Goal: Task Accomplishment & Management: Use online tool/utility

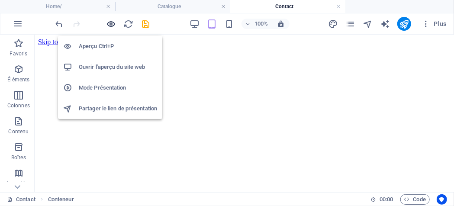
click at [112, 25] on icon "button" at bounding box center [111, 24] width 10 height 10
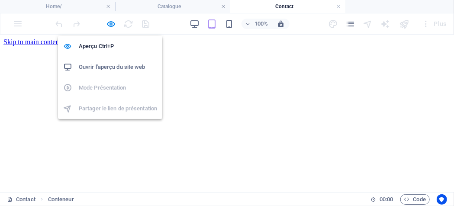
scroll to position [302, 0]
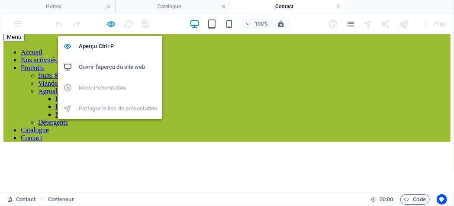
click at [101, 68] on h6 "Ouvrir l'aperçu du site web" at bounding box center [118, 67] width 78 height 10
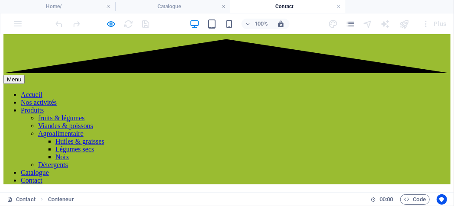
scroll to position [259, 0]
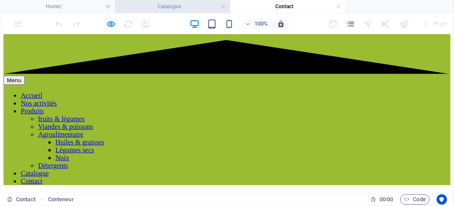
click at [175, 6] on h4 "Catalogue" at bounding box center [172, 7] width 115 height 10
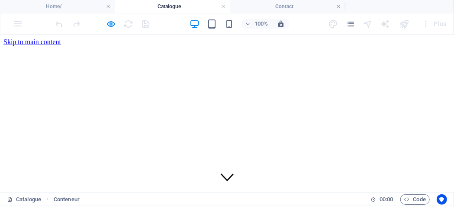
scroll to position [0, 0]
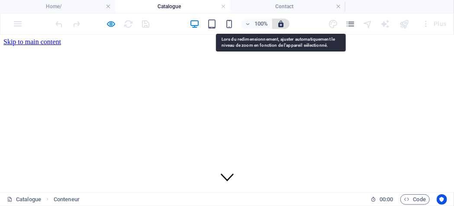
click at [282, 26] on icon "button" at bounding box center [281, 24] width 8 height 8
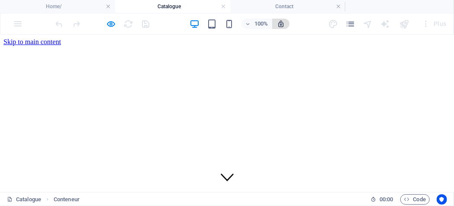
click at [285, 26] on span "button" at bounding box center [280, 24] width 10 height 8
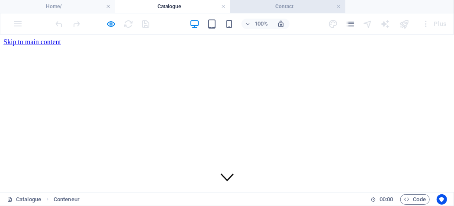
click at [342, 8] on h4 "Contact" at bounding box center [287, 7] width 115 height 10
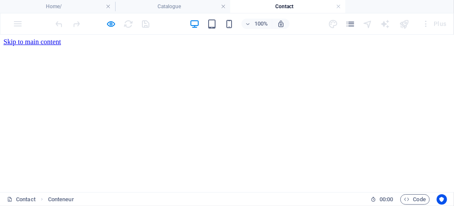
scroll to position [259, 0]
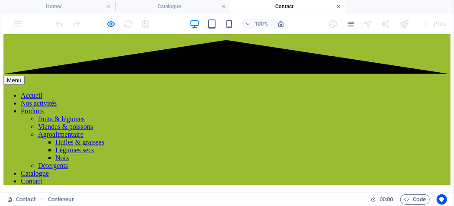
click at [337, 5] on link at bounding box center [338, 7] width 5 height 8
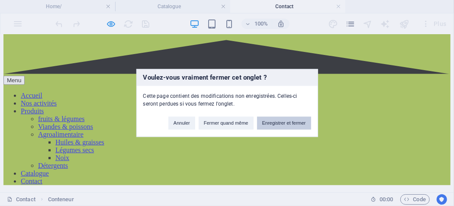
click at [284, 123] on button "Enregistrer et fermer" at bounding box center [284, 123] width 54 height 13
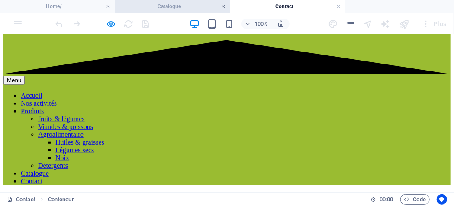
click at [221, 5] on link at bounding box center [223, 7] width 5 height 8
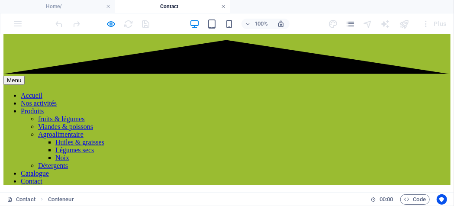
click at [222, 6] on link at bounding box center [223, 7] width 5 height 8
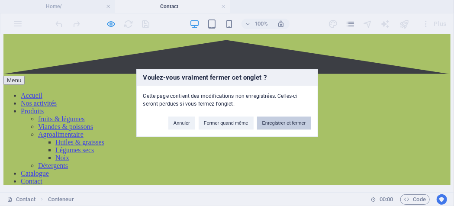
click at [283, 122] on button "Enregistrer et fermer" at bounding box center [284, 123] width 54 height 13
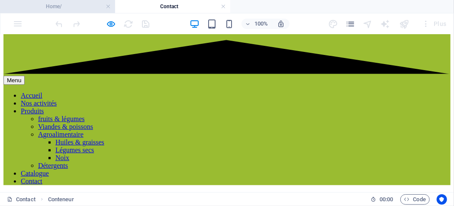
click at [61, 6] on h4 "Home/" at bounding box center [57, 7] width 115 height 10
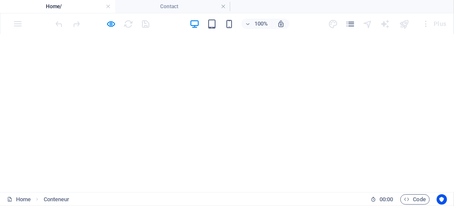
scroll to position [0, 0]
click at [61, 6] on h4 "Home/" at bounding box center [57, 7] width 115 height 10
click at [44, 3] on h4 "Home/" at bounding box center [57, 7] width 115 height 10
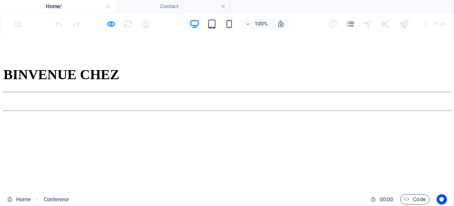
scroll to position [173, 0]
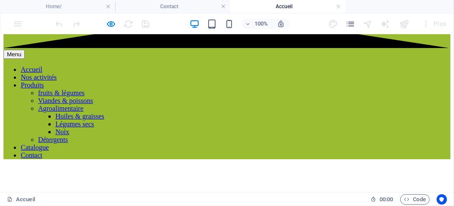
scroll to position [0, 0]
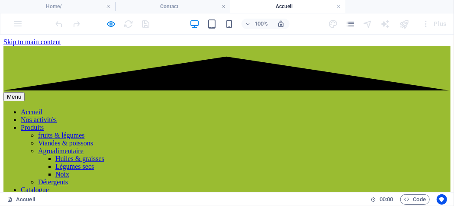
click at [169, 108] on nav "Accueil Nos activités Produits fruits & légumes Viandes & poissons Agroalimenta…" at bounding box center [226, 154] width 447 height 93
click at [336, 7] on link at bounding box center [338, 7] width 5 height 8
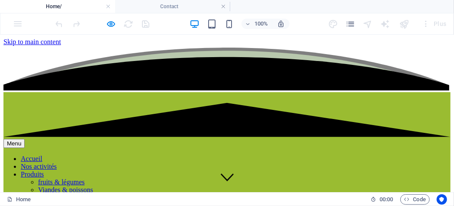
scroll to position [173, 0]
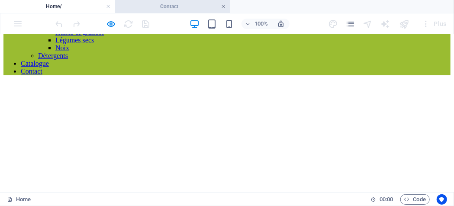
click at [223, 8] on link at bounding box center [223, 7] width 5 height 8
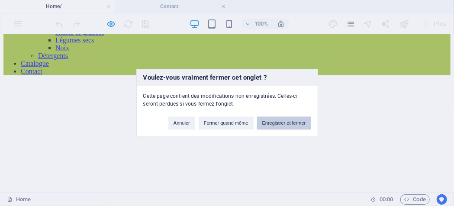
click at [266, 124] on button "Enregistrer et fermer" at bounding box center [284, 123] width 54 height 13
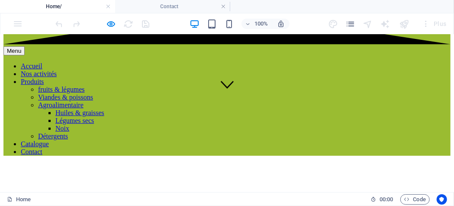
scroll to position [0, 0]
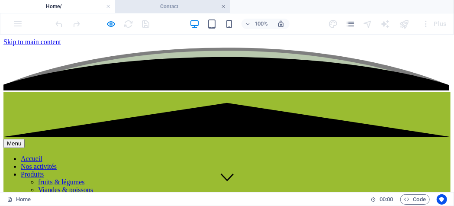
click at [224, 7] on link at bounding box center [223, 7] width 5 height 8
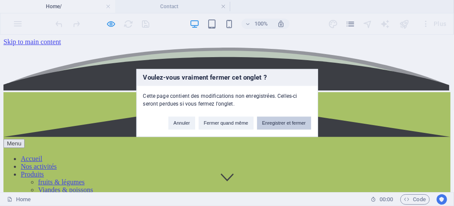
click at [285, 124] on button "Enregistrer et fermer" at bounding box center [284, 123] width 54 height 13
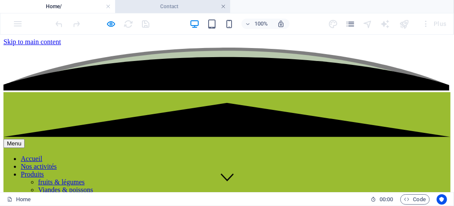
click at [224, 7] on link at bounding box center [223, 7] width 5 height 8
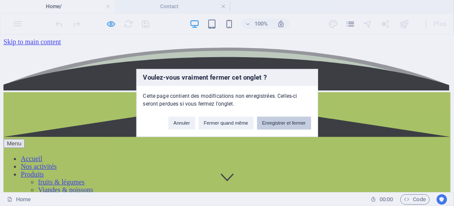
click at [283, 121] on button "Enregistrer et fermer" at bounding box center [284, 123] width 54 height 13
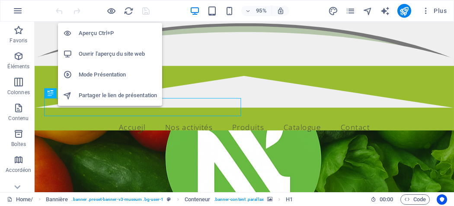
click at [103, 53] on h6 "Ouvrir l'aperçu du site web" at bounding box center [118, 54] width 78 height 10
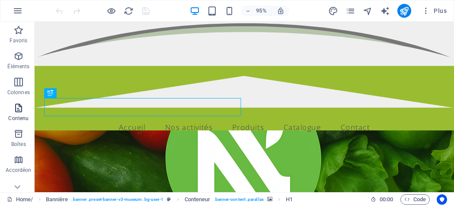
scroll to position [43, 0]
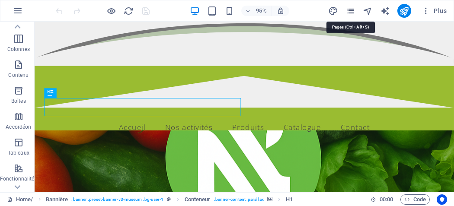
click at [355, 11] on icon "pages" at bounding box center [351, 11] width 10 height 10
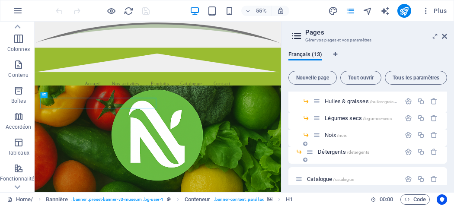
scroll to position [188, 0]
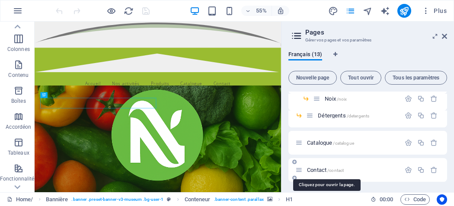
click at [312, 170] on span "Contact /contact" at bounding box center [325, 170] width 37 height 6
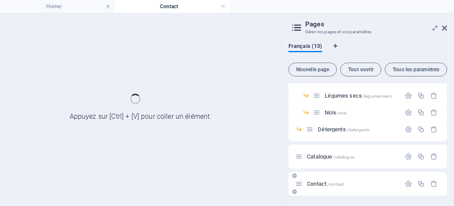
scroll to position [165, 0]
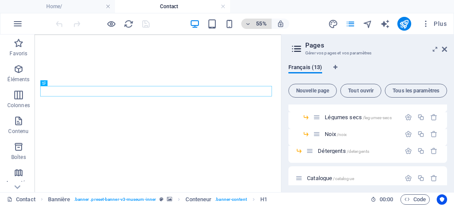
click at [249, 25] on icon "button" at bounding box center [248, 24] width 6 height 6
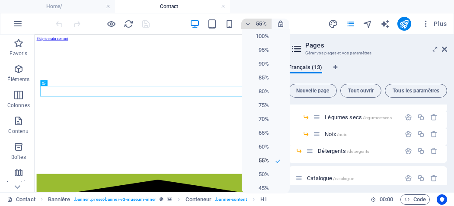
scroll to position [0, 0]
click at [266, 35] on h6 "100%" at bounding box center [258, 36] width 22 height 10
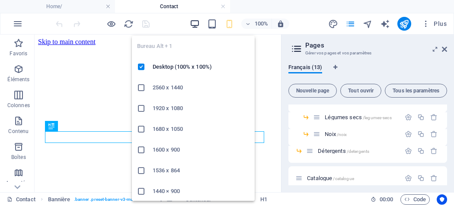
click at [198, 25] on icon "button" at bounding box center [195, 24] width 10 height 10
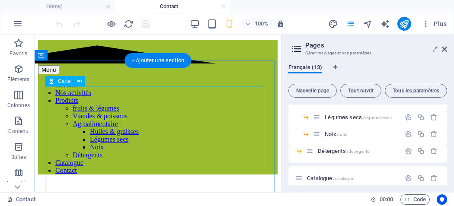
scroll to position [259, 0]
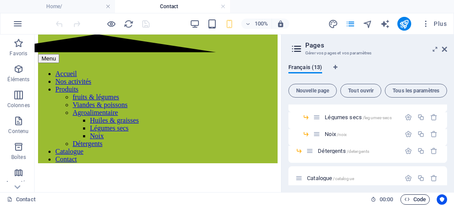
click at [418, 202] on span "Code" at bounding box center [415, 200] width 22 height 10
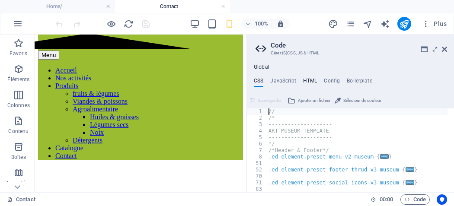
click at [304, 80] on h4 "HTML" at bounding box center [310, 83] width 14 height 10
type textarea "<a href="#main-content" class="wv-link-content button">Skip to main content</a>"
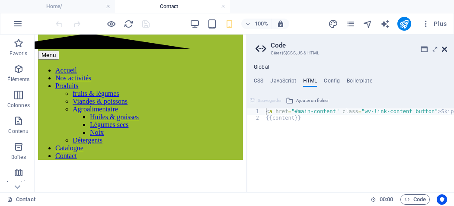
click at [445, 49] on icon at bounding box center [444, 49] width 5 height 7
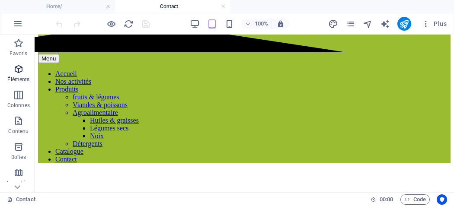
click at [18, 67] on icon "button" at bounding box center [18, 69] width 10 height 10
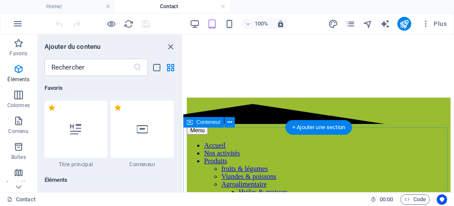
scroll to position [92, 0]
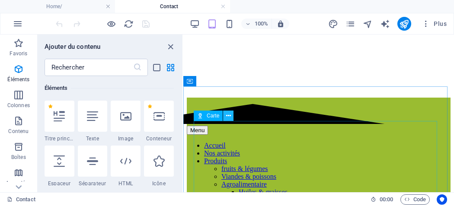
click at [231, 117] on button at bounding box center [228, 116] width 10 height 10
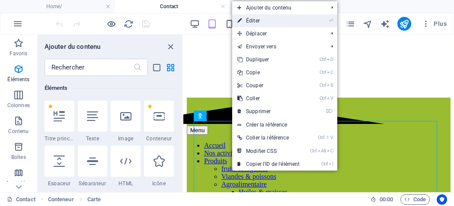
click at [256, 22] on link "⏎ Éditer" at bounding box center [268, 20] width 73 height 13
select select "1"
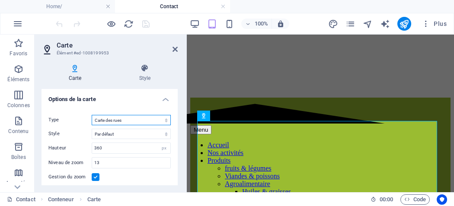
click at [153, 122] on select "Carte des rues Vue satellite Vue satellite avec les rues Vue relief" at bounding box center [131, 120] width 79 height 10
select select "satellite"
click at [92, 115] on select "Carte des rues Vue satellite Vue satellite avec les rues Vue relief" at bounding box center [131, 120] width 79 height 10
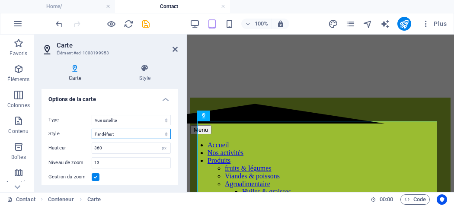
click at [126, 135] on select "Par défaut Colorier Pale Dawn Subtle Grayscale Shades of Grey Apple Maps Blue W…" at bounding box center [131, 134] width 79 height 10
click at [92, 129] on select "Par défaut Colorier Pale Dawn Subtle Grayscale Shades of Grey Apple Maps Blue W…" at bounding box center [131, 134] width 79 height 10
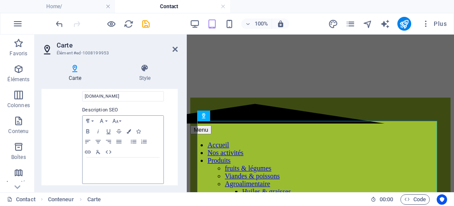
scroll to position [259, 0]
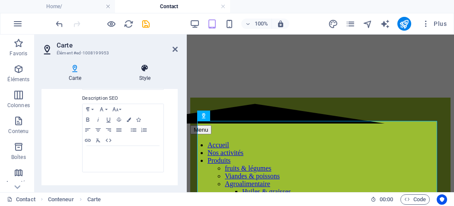
click at [149, 67] on icon at bounding box center [145, 68] width 66 height 9
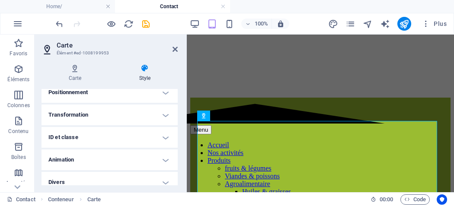
scroll to position [275, 0]
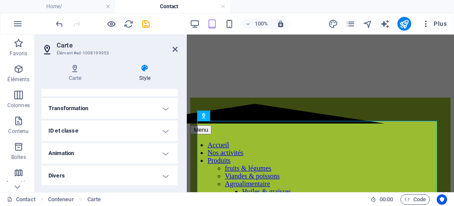
click at [429, 20] on icon "button" at bounding box center [426, 23] width 9 height 9
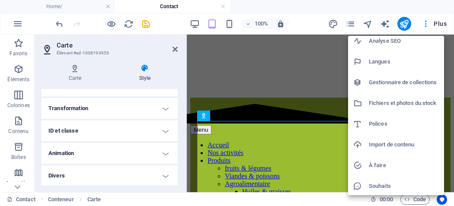
scroll to position [68, 0]
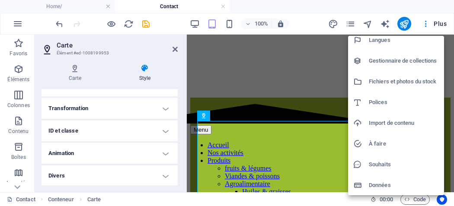
click at [369, 182] on h6 "Données" at bounding box center [404, 185] width 70 height 10
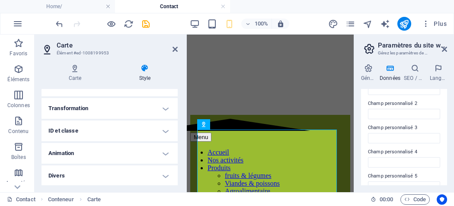
scroll to position [340, 0]
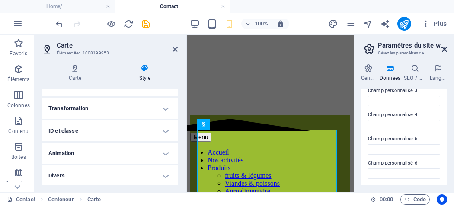
click at [444, 47] on icon at bounding box center [444, 49] width 5 height 7
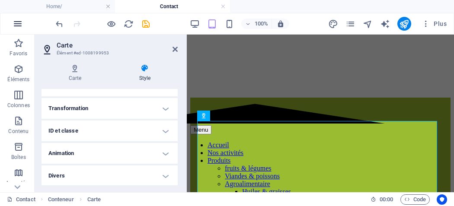
click at [17, 16] on button "button" at bounding box center [17, 23] width 21 height 21
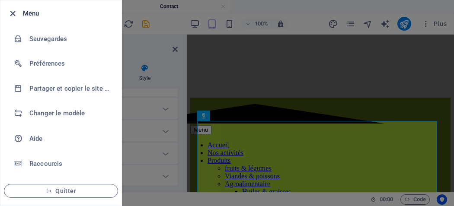
click at [11, 13] on icon "button" at bounding box center [13, 14] width 10 height 10
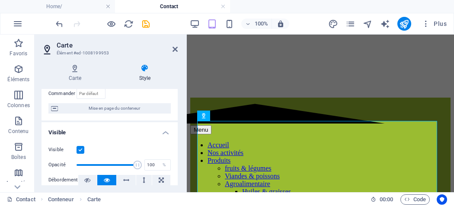
scroll to position [59, 0]
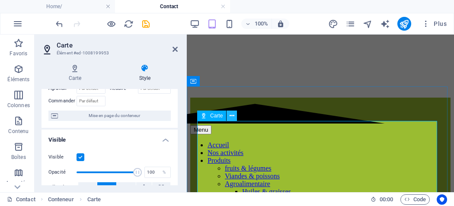
click at [230, 117] on icon at bounding box center [232, 116] width 5 height 9
click at [233, 117] on icon at bounding box center [232, 116] width 5 height 9
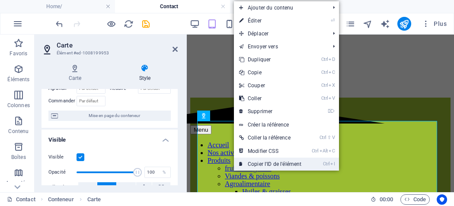
click at [251, 162] on link "Ctrl I Copier l'ID de l'élément" at bounding box center [270, 164] width 73 height 13
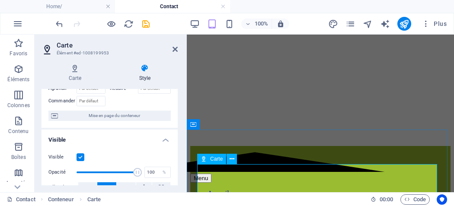
scroll to position [130, 0]
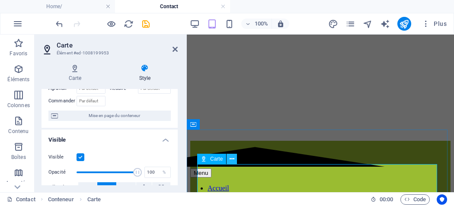
click at [232, 156] on icon at bounding box center [232, 159] width 5 height 9
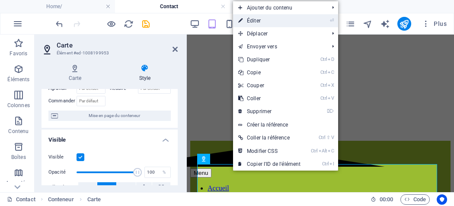
click at [260, 22] on link "⏎ Éditer" at bounding box center [269, 20] width 73 height 13
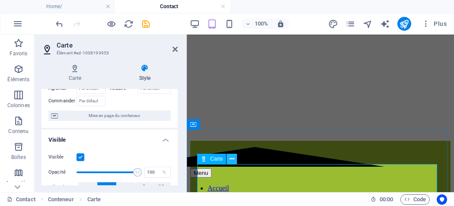
click at [229, 157] on button at bounding box center [232, 159] width 10 height 10
click at [413, 202] on span "Code" at bounding box center [415, 200] width 22 height 10
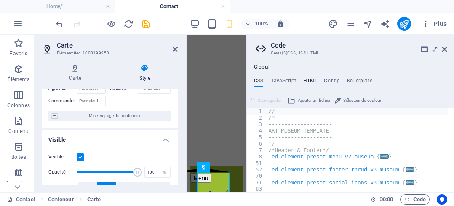
click at [306, 78] on h4 "HTML" at bounding box center [310, 83] width 14 height 10
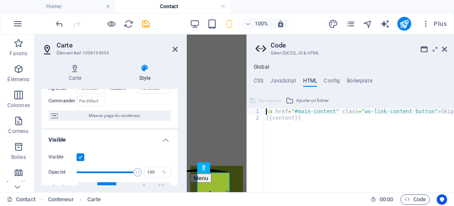
type textarea "<a href="#main-content" class="wv-link-content button">Skip to main content</a>"
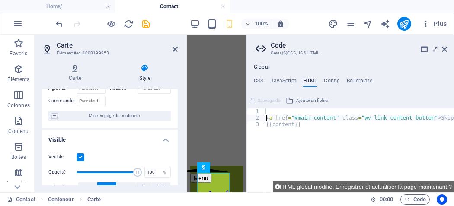
scroll to position [0, 0]
click at [269, 110] on div "< a href = "#main-content" class = "wv-link-content button" > Skip to main cont…" at bounding box center [381, 154] width 234 height 90
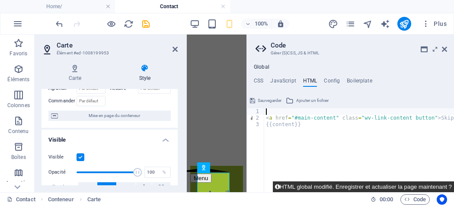
paste textarea "#ed-1008199953"
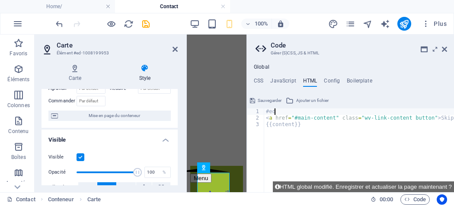
type textarea "#"
click at [323, 150] on div "< a href = "#main-content" class = "wv-link-content button" > Skip to main cont…" at bounding box center [381, 154] width 234 height 90
type textarea "{{content}}"
click at [331, 80] on h4 "Config" at bounding box center [332, 83] width 16 height 10
type textarea "$color-background: #ffffff;"
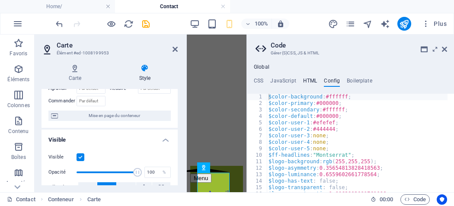
click at [314, 80] on h4 "HTML" at bounding box center [310, 83] width 14 height 10
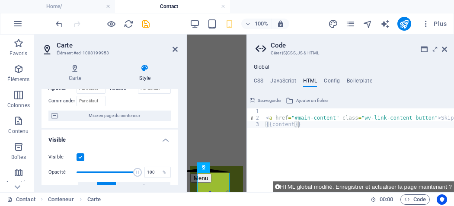
click at [446, 45] on h2 "Code" at bounding box center [359, 46] width 176 height 8
click at [446, 49] on icon at bounding box center [444, 49] width 5 height 7
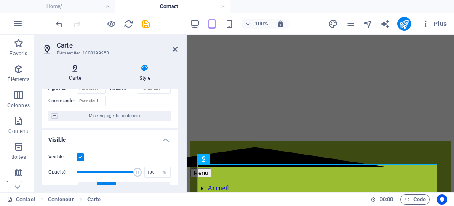
click at [72, 68] on icon at bounding box center [75, 68] width 67 height 9
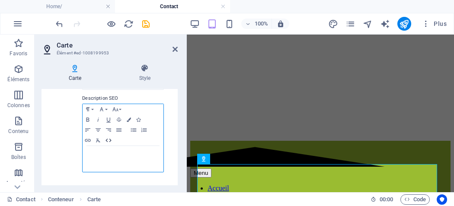
click at [109, 141] on icon "button" at bounding box center [108, 140] width 10 height 7
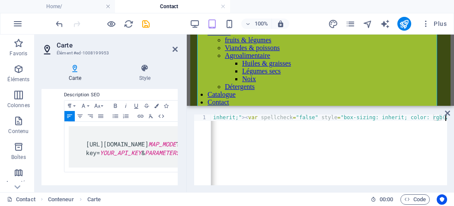
scroll to position [0, 3608]
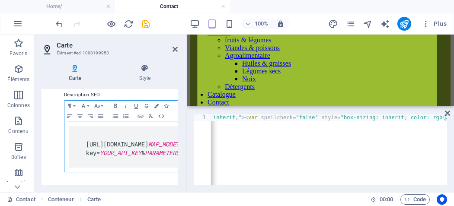
click at [79, 153] on pre "https://www.google.com/maps/embed/v1/ MAP_MODE ?key= YOUR_API_KEY & PARAMETERS" at bounding box center [133, 147] width 128 height 42
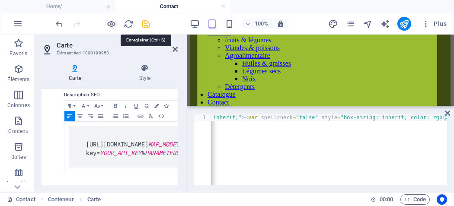
click at [148, 20] on icon "save" at bounding box center [146, 24] width 10 height 10
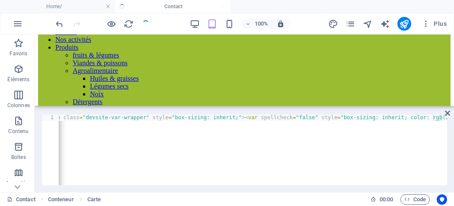
scroll to position [313, 0]
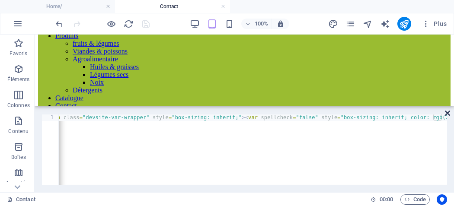
click at [448, 112] on icon at bounding box center [447, 113] width 5 height 7
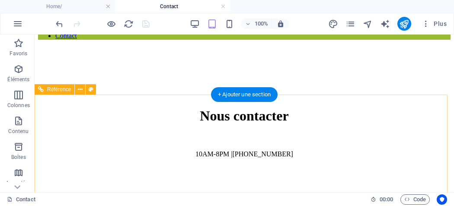
scroll to position [270, 0]
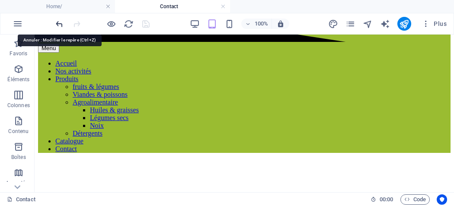
click at [61, 24] on icon "undo" at bounding box center [59, 24] width 10 height 10
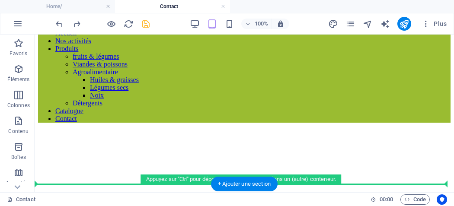
scroll to position [341, 0]
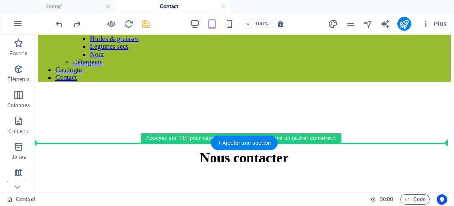
drag, startPoint x: 94, startPoint y: 100, endPoint x: 72, endPoint y: 137, distance: 43.5
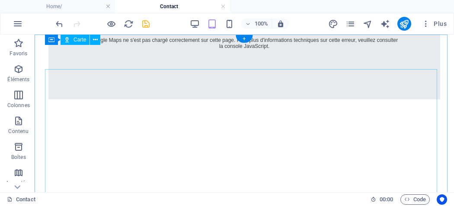
scroll to position [0, 0]
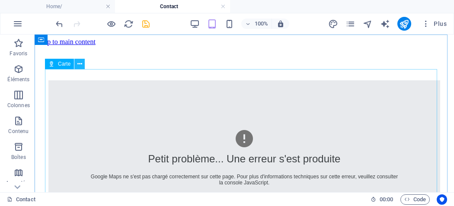
click at [78, 66] on icon at bounding box center [79, 64] width 5 height 9
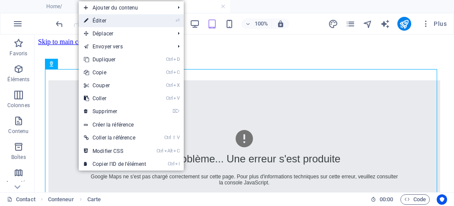
click at [101, 20] on link "⏎ Éditer" at bounding box center [115, 20] width 73 height 13
select select "satellite"
select select "1"
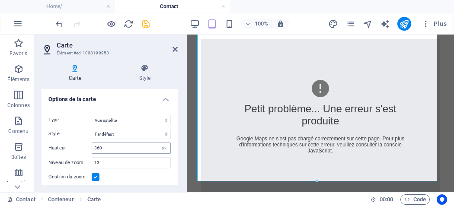
scroll to position [43, 0]
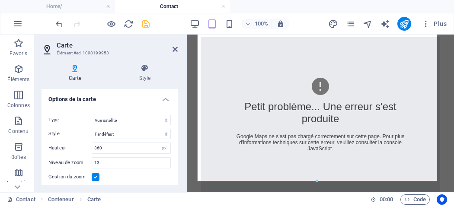
click at [109, 48] on h2 "Carte" at bounding box center [117, 46] width 121 height 8
click at [84, 53] on h3 "Élément #ed-1008199953" at bounding box center [109, 53] width 104 height 8
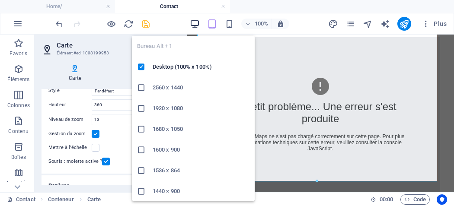
click at [195, 23] on icon "button" at bounding box center [195, 24] width 10 height 10
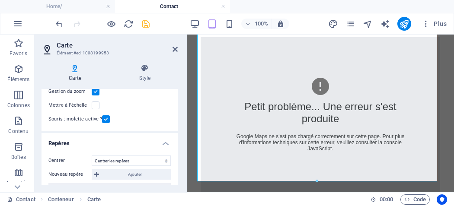
scroll to position [0, 0]
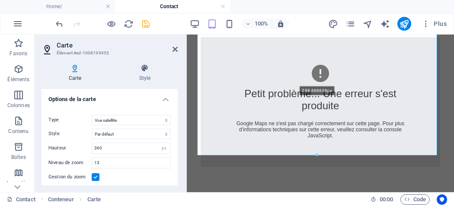
drag, startPoint x: 315, startPoint y: 182, endPoint x: 319, endPoint y: 154, distance: 28.0
click at [319, 154] on div at bounding box center [317, 155] width 239 height 3
type input "298"
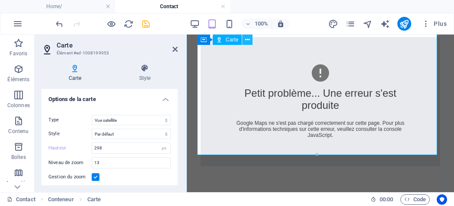
click at [247, 42] on icon at bounding box center [247, 39] width 5 height 9
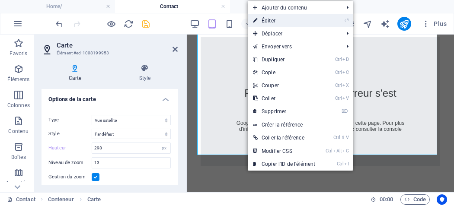
click at [267, 22] on link "⏎ Éditer" at bounding box center [284, 20] width 73 height 13
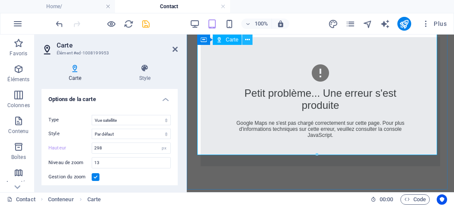
click at [246, 41] on icon at bounding box center [247, 39] width 5 height 9
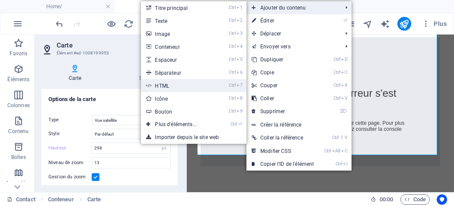
click at [165, 89] on link "Ctrl 7 HTML" at bounding box center [177, 85] width 73 height 13
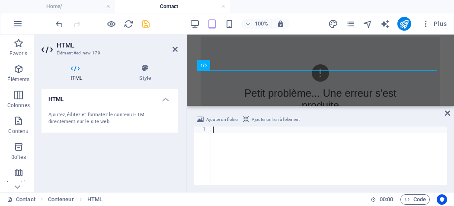
scroll to position [128, 0]
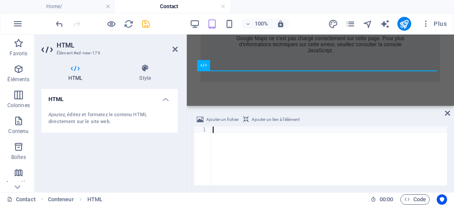
paste textarea "https://www.google.com/maps/embed/v1/MAP_MODE?key=YOUR_API_KEY&PARAMETERS"
type textarea "https://www.google.com/maps/embed/v1/MAP_MODE?key=YOUR_API_KEY&PARAMETERS"
click at [272, 170] on div "https://www.google.com/maps/embed/v1/MAP_MODE?key=YOUR_API_KEY&PARAMETERS" at bounding box center [329, 163] width 236 height 72
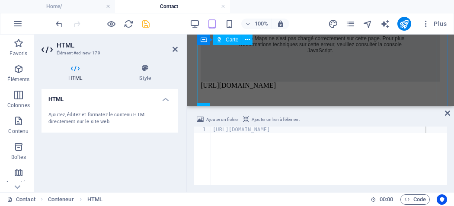
scroll to position [85, 0]
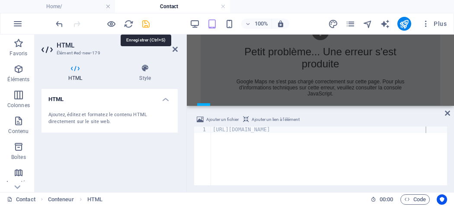
click at [148, 21] on icon "save" at bounding box center [146, 24] width 10 height 10
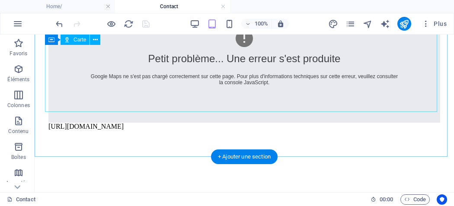
scroll to position [86, 0]
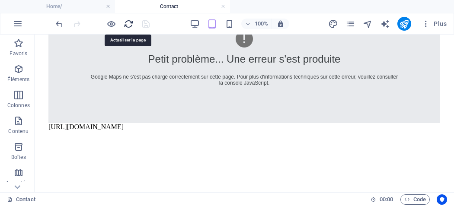
click at [127, 22] on icon "reload" at bounding box center [129, 24] width 10 height 10
click at [129, 24] on icon "reload" at bounding box center [129, 24] width 10 height 10
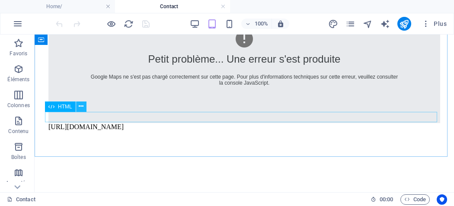
click at [80, 106] on icon at bounding box center [81, 106] width 5 height 9
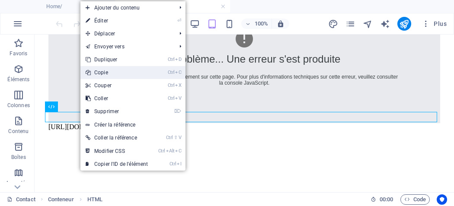
click at [104, 73] on link "Ctrl C Copie" at bounding box center [116, 72] width 73 height 13
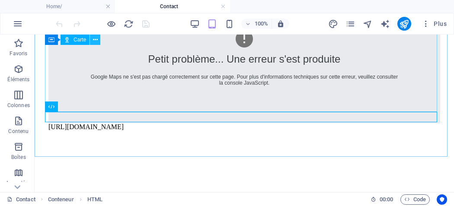
click at [97, 38] on icon at bounding box center [95, 39] width 5 height 9
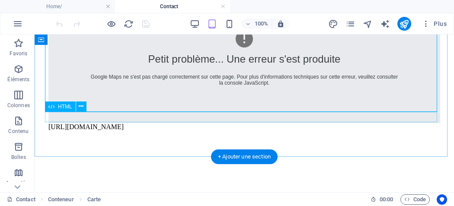
click at [179, 123] on div "https://www.google.com/maps/embed/v1/MAP_MODE?key=YOUR_API_KEY&PARAMETERS" at bounding box center [244, 127] width 392 height 8
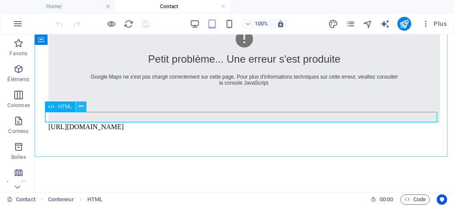
click at [84, 108] on button at bounding box center [81, 107] width 10 height 10
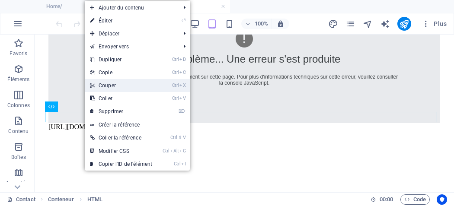
click at [108, 84] on link "Ctrl X Couper" at bounding box center [121, 85] width 73 height 13
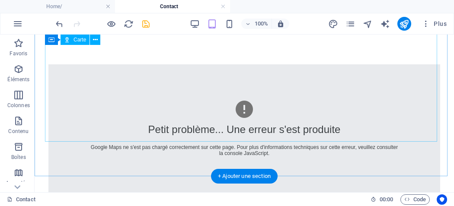
scroll to position [0, 0]
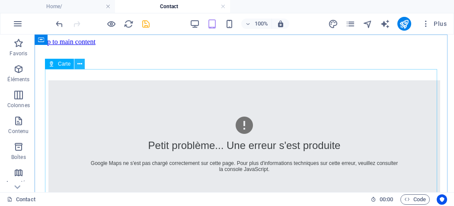
click at [81, 66] on icon at bounding box center [79, 64] width 5 height 9
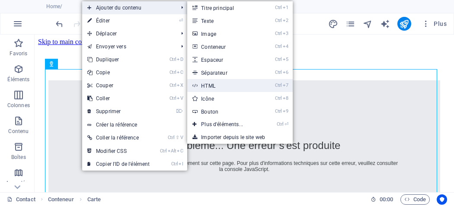
click at [224, 86] on link "Ctrl 7 HTML" at bounding box center [223, 85] width 73 height 13
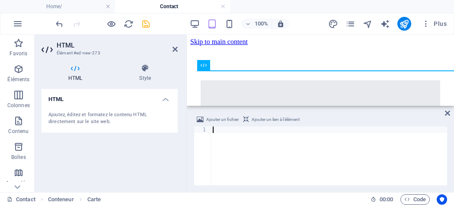
scroll to position [128, 0]
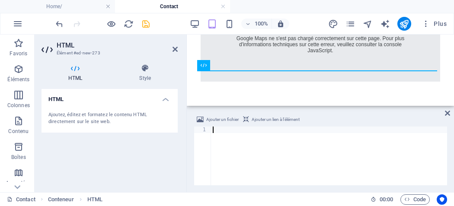
click at [225, 148] on div at bounding box center [329, 163] width 236 height 72
click at [243, 159] on div at bounding box center [329, 163] width 236 height 72
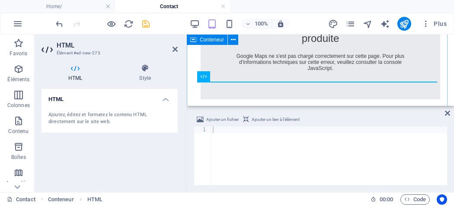
scroll to position [85, 0]
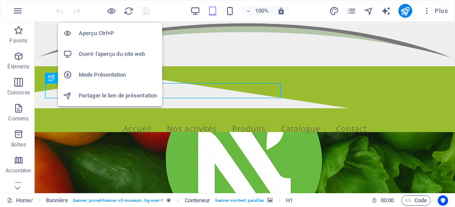
click at [93, 53] on h6 "Ouvrir l'aperçu du site web" at bounding box center [118, 54] width 78 height 10
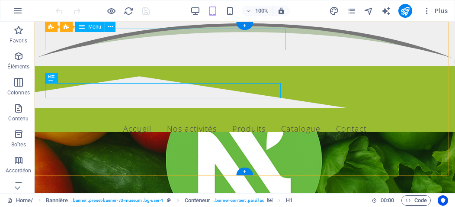
click at [266, 118] on nav "Accueil Nos activités Produits fruits & légumes Viandes & poissons Agroalimenta…" at bounding box center [245, 129] width 400 height 22
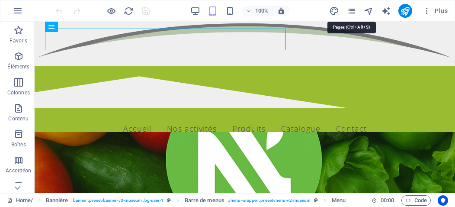
click at [353, 10] on icon "pages" at bounding box center [351, 11] width 10 height 10
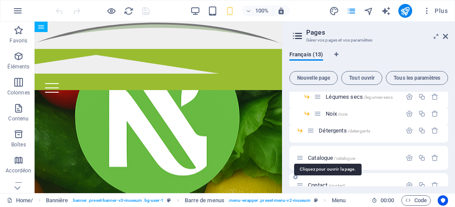
scroll to position [187, 0]
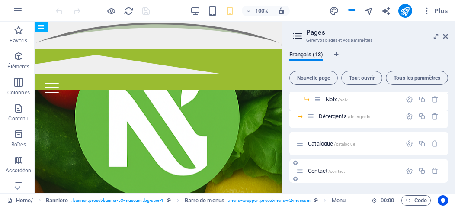
click at [319, 170] on span "Contact /contact" at bounding box center [326, 170] width 37 height 6
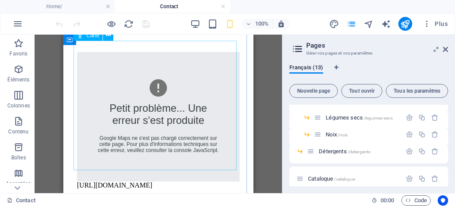
scroll to position [106, 0]
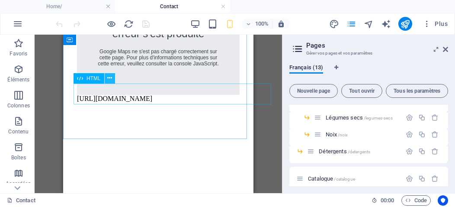
click at [111, 78] on icon at bounding box center [109, 78] width 5 height 9
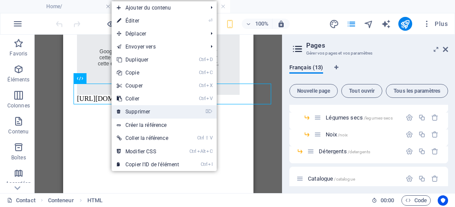
click at [133, 113] on link "⌦ Supprimer" at bounding box center [148, 111] width 73 height 13
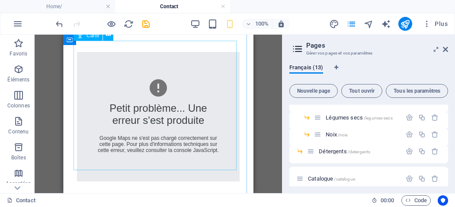
scroll to position [0, 0]
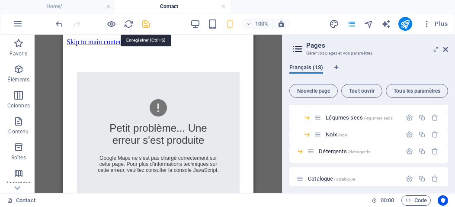
click at [150, 19] on icon "save" at bounding box center [146, 24] width 10 height 10
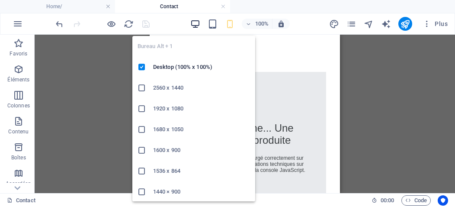
click at [192, 19] on icon "button" at bounding box center [195, 24] width 10 height 10
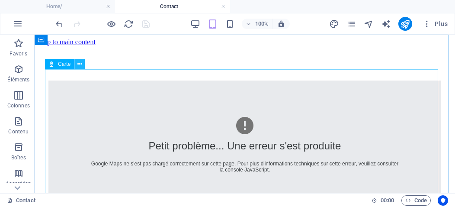
click at [79, 63] on icon at bounding box center [79, 64] width 5 height 9
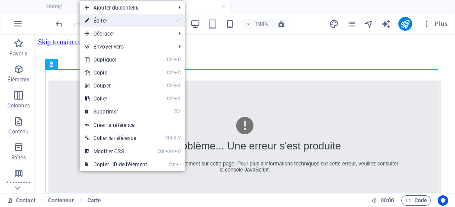
click at [104, 21] on link "⏎ Éditer" at bounding box center [116, 20] width 73 height 13
select select "satellite"
select select "1"
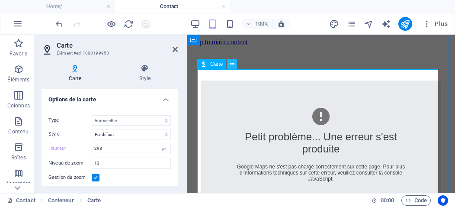
click at [234, 61] on icon at bounding box center [232, 64] width 5 height 9
click at [231, 67] on icon at bounding box center [232, 64] width 5 height 9
click at [233, 63] on icon at bounding box center [232, 64] width 5 height 9
click at [233, 64] on icon at bounding box center [232, 64] width 5 height 9
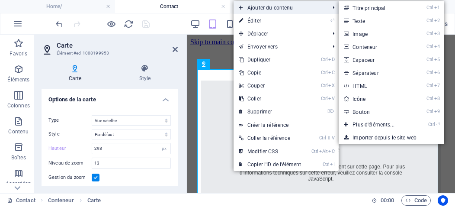
drag, startPoint x: 307, startPoint y: 6, endPoint x: 314, endPoint y: 6, distance: 7.4
click at [314, 6] on span "Ajouter du contenu" at bounding box center [280, 7] width 92 height 13
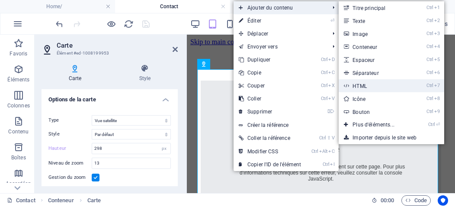
click at [373, 83] on link "Ctrl 7 HTML" at bounding box center [375, 85] width 73 height 13
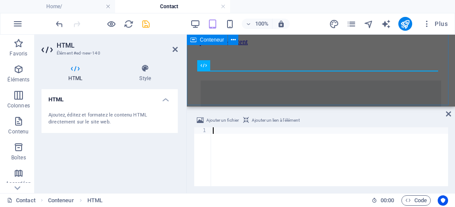
scroll to position [128, 0]
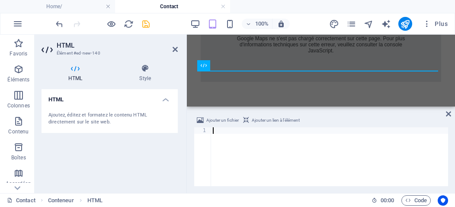
paste textarea "src="https://www.google.com/maps/embed/v1/place?q=Villa+n°38+domaine+Abella,+Bo…"
type textarea "src="https://www.google.com/maps/embed/v1/place?q=Villa+n°38+domaine+Abella,+Bo…"
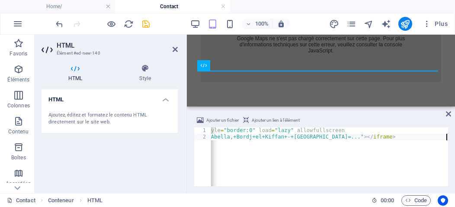
click at [231, 169] on div "< iframe width = "600" height = "450" style = "border:0" load = "lazy" allowful…" at bounding box center [273, 162] width 350 height 70
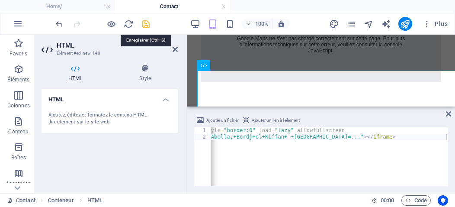
click at [147, 25] on icon "save" at bounding box center [146, 24] width 10 height 10
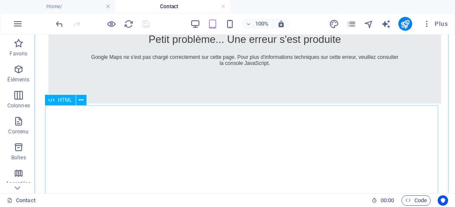
scroll to position [124, 0]
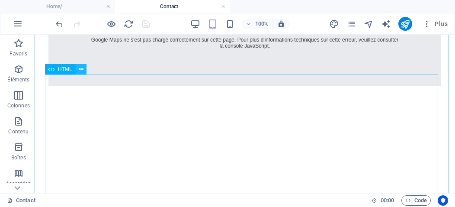
click at [83, 67] on icon at bounding box center [81, 69] width 5 height 9
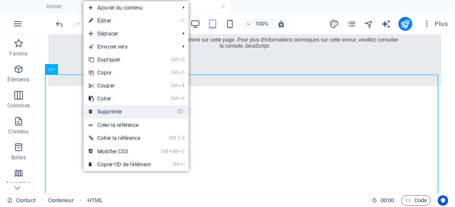
click at [110, 112] on link "⌦ Supprimer" at bounding box center [119, 111] width 73 height 13
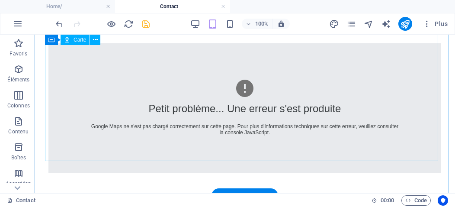
scroll to position [0, 0]
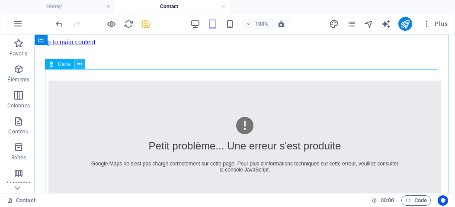
click at [78, 64] on icon at bounding box center [79, 64] width 5 height 9
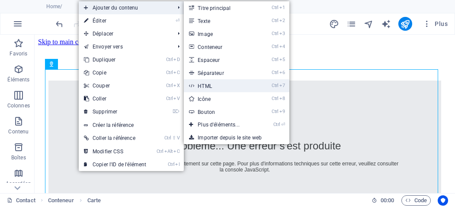
click at [217, 90] on link "Ctrl 7 HTML" at bounding box center [220, 85] width 73 height 13
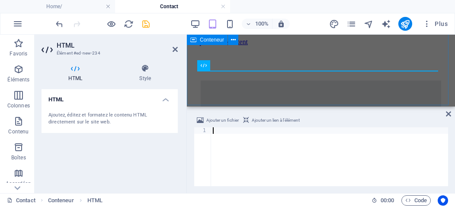
scroll to position [128, 0]
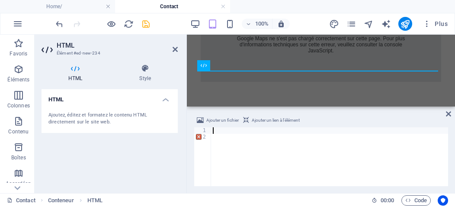
click at [221, 131] on div at bounding box center [329, 163] width 237 height 72
paste textarea "src="https://www.google.com/maps/embed/v1/place?q=Villa+n°38+domaine+Abella,+Bo…"
type textarea "src="https://www.google.com/maps/embed/v1/place?q=Villa+n°38+domaine+Abella,+Bo…"
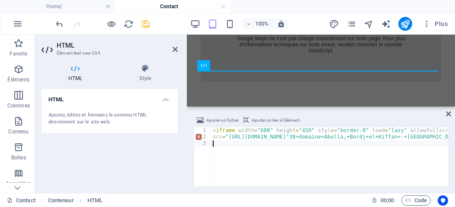
scroll to position [0, 0]
click at [285, 160] on div "< iframe width = "600" height = "450" style = "border:0" load = "lazy" allowful…" at bounding box center [386, 162] width 350 height 70
click at [261, 139] on div "< iframe width = "600" height = "450" style = "border:0" load = "lazy" allowful…" at bounding box center [386, 162] width 350 height 70
type textarea "src="https://www.google.com/maps/embed/v1/place?q=Villa+n°38+domaine+Abella,+Bo…"
click at [262, 149] on div "< iframe width = "600" height = "450" style = "border:0" load = "lazy" allowful…" at bounding box center [386, 162] width 350 height 70
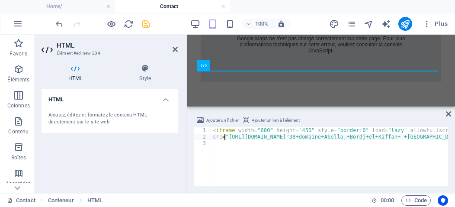
click at [225, 137] on div "< iframe width = "600" height = "450" style = "border:0" load = "lazy" allowful…" at bounding box center [386, 162] width 350 height 70
type textarea "<iframe width="600" height="450" style="border:0" load="lazy" allowfullscreen"h…"
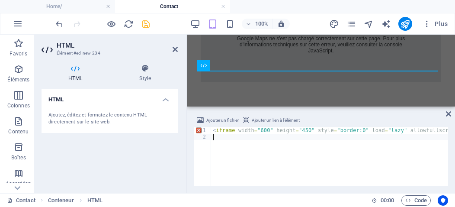
click at [256, 124] on span "Ajouter un lien à l'élément" at bounding box center [276, 120] width 48 height 10
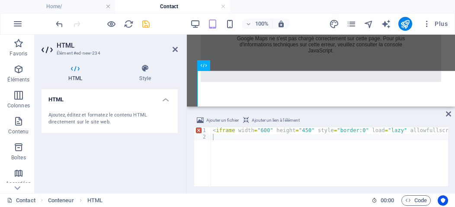
type textarea "<iframe width="600" height="450" style="border:0" load="lazy" allowfullscreen"h…"
click at [144, 19] on icon "save" at bounding box center [146, 24] width 10 height 10
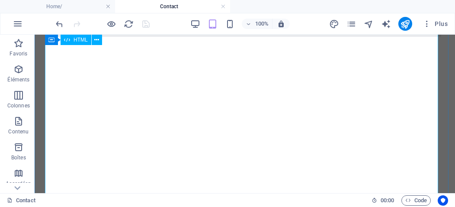
scroll to position [130, 0]
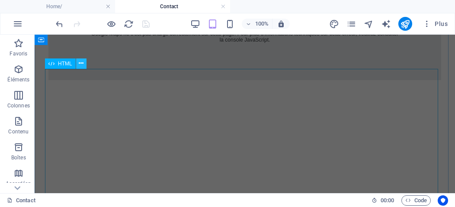
click at [77, 62] on button at bounding box center [81, 63] width 10 height 10
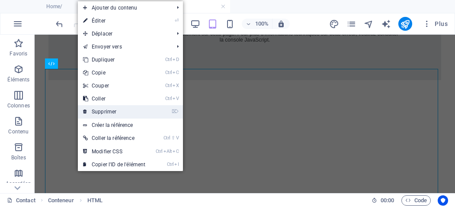
click at [106, 107] on link "⌦ Supprimer" at bounding box center [114, 111] width 73 height 13
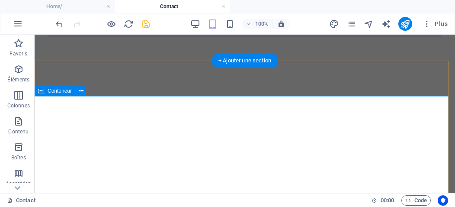
scroll to position [86, 0]
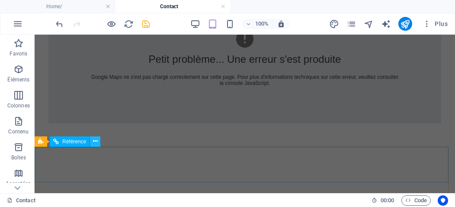
click at [93, 141] on icon at bounding box center [95, 141] width 5 height 9
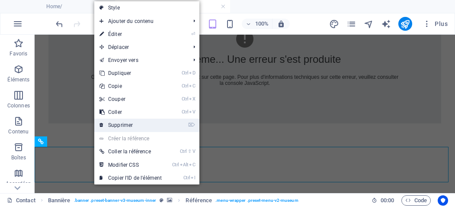
click at [123, 126] on link "⌦ Supprimer" at bounding box center [130, 124] width 73 height 13
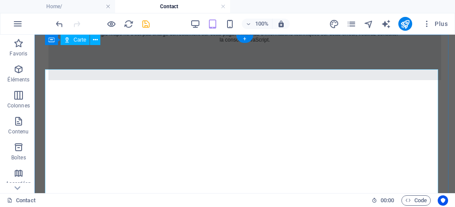
scroll to position [0, 0]
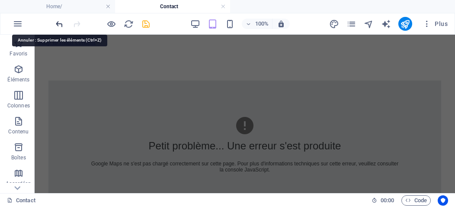
click at [59, 22] on icon "undo" at bounding box center [59, 24] width 10 height 10
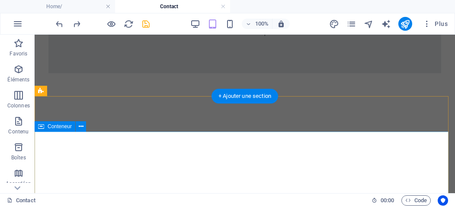
scroll to position [180, 0]
